Goal: Navigation & Orientation: Go to known website

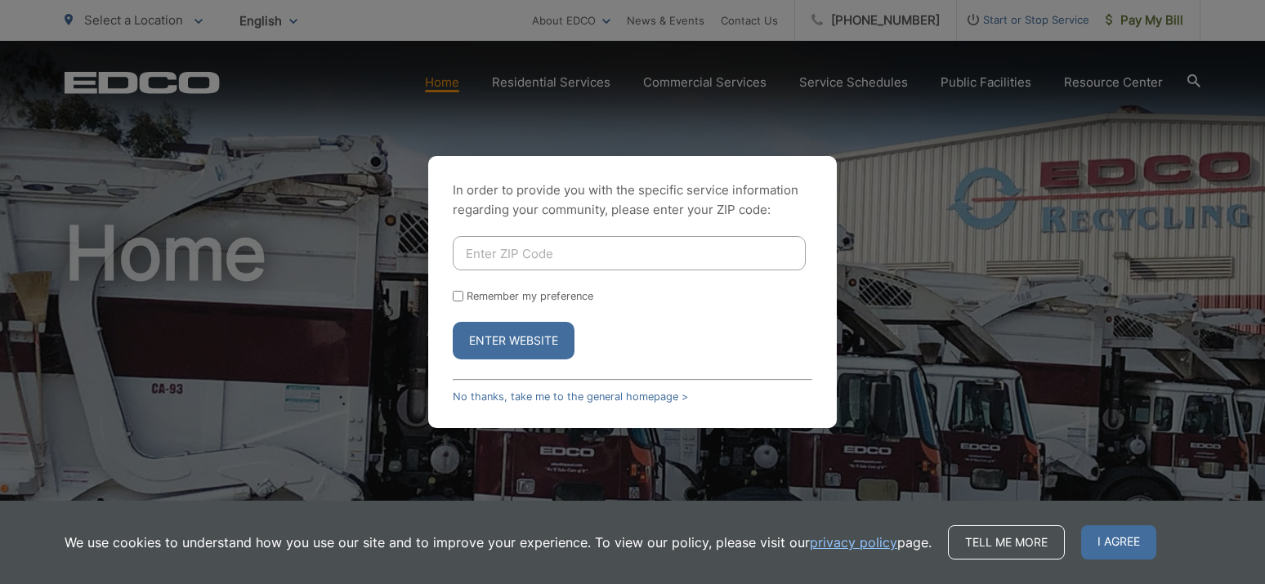
click at [527, 259] on input "Enter ZIP Code" at bounding box center [629, 253] width 353 height 34
type input "90638"
click at [453, 322] on button "Enter Website" at bounding box center [514, 341] width 122 height 38
click at [499, 356] on button "Enter Website" at bounding box center [514, 341] width 122 height 38
click at [510, 259] on input "Enter ZIP Code" at bounding box center [629, 253] width 353 height 34
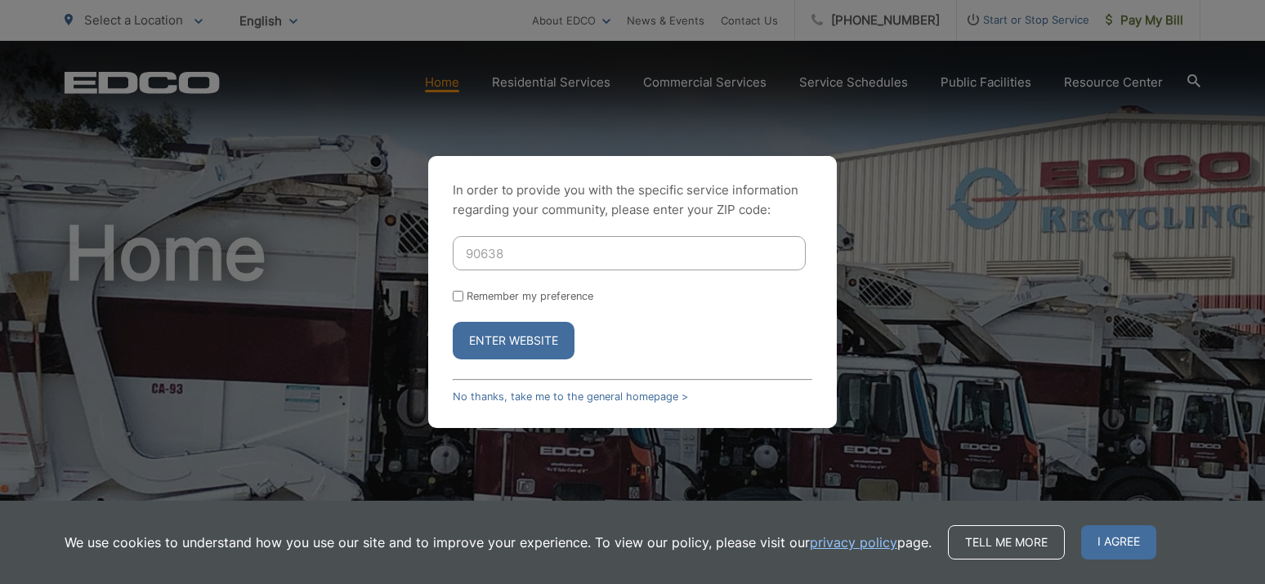
type input "90638"
click at [453, 322] on button "Enter Website" at bounding box center [514, 341] width 122 height 38
click at [545, 249] on input "Enter ZIP Code" at bounding box center [629, 253] width 353 height 34
type input "90638"
click at [453, 322] on button "Enter Website" at bounding box center [514, 341] width 122 height 38
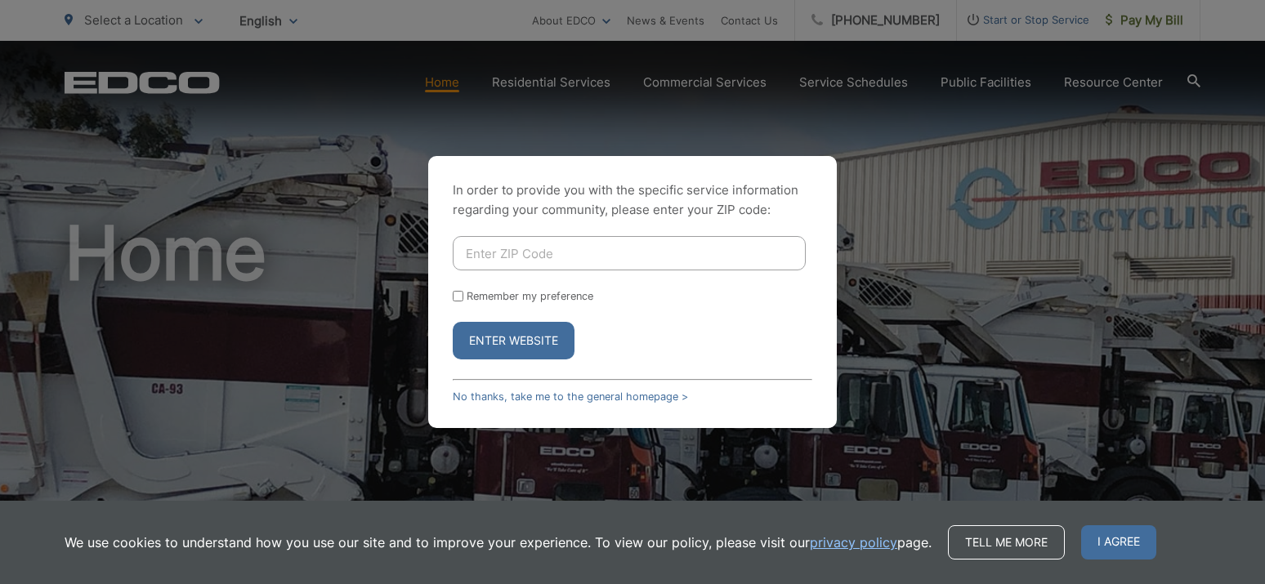
click at [531, 244] on input "Enter ZIP Code" at bounding box center [629, 253] width 353 height 34
type input "90638"
click at [453, 322] on button "Enter Website" at bounding box center [514, 341] width 122 height 38
